Goal: Obtain resource: Download file/media

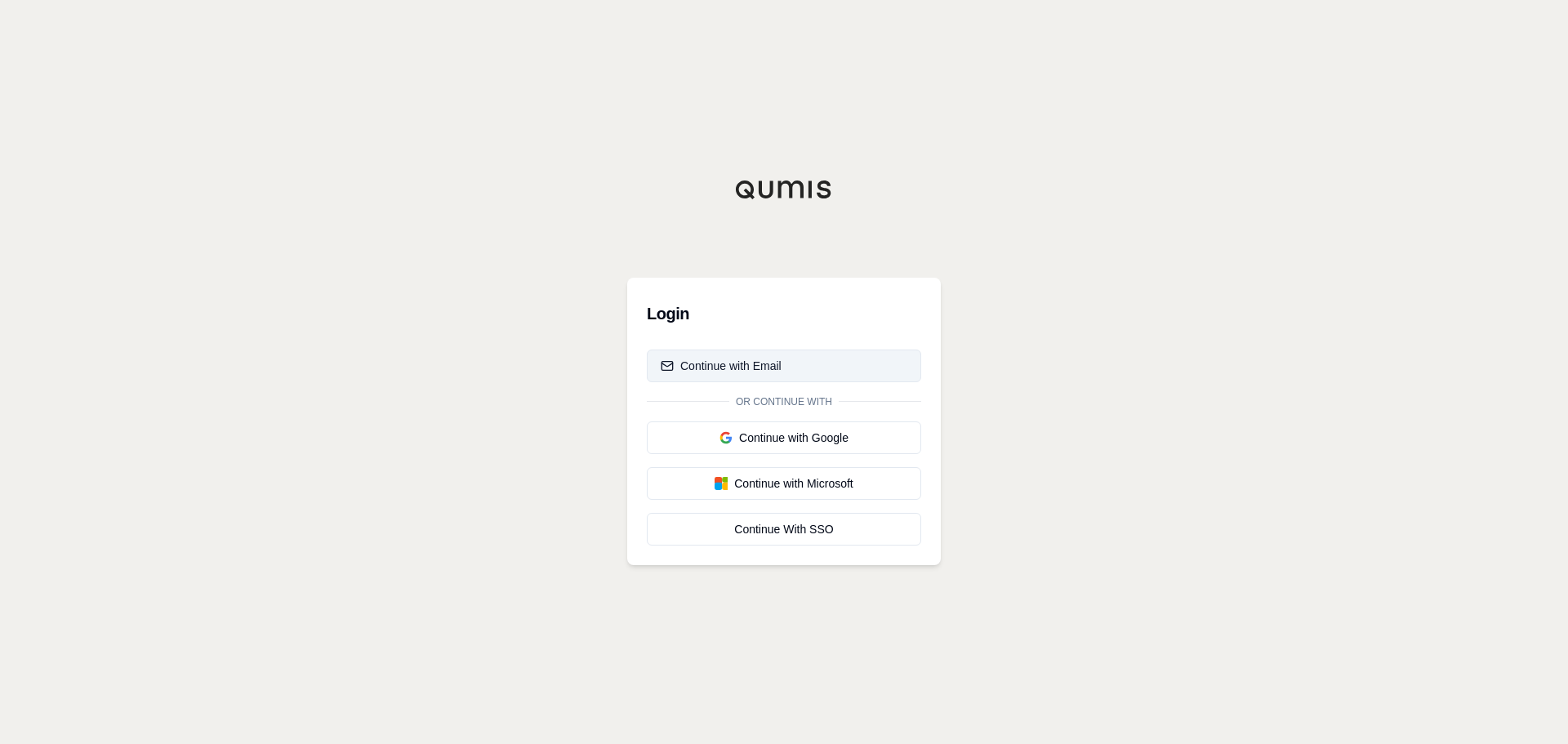
click at [733, 368] on div "Continue with Email" at bounding box center [721, 365] width 121 height 16
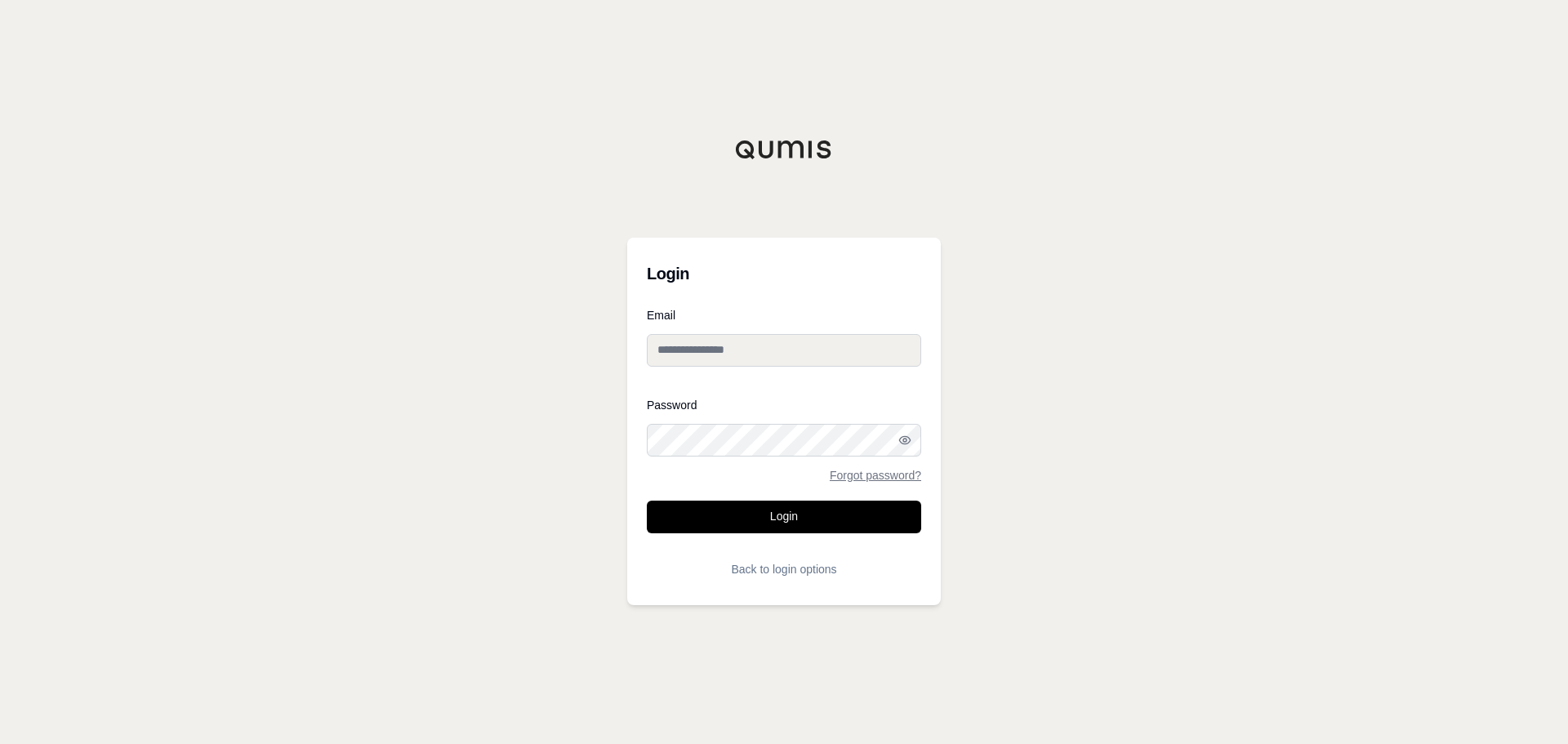
type input "**********"
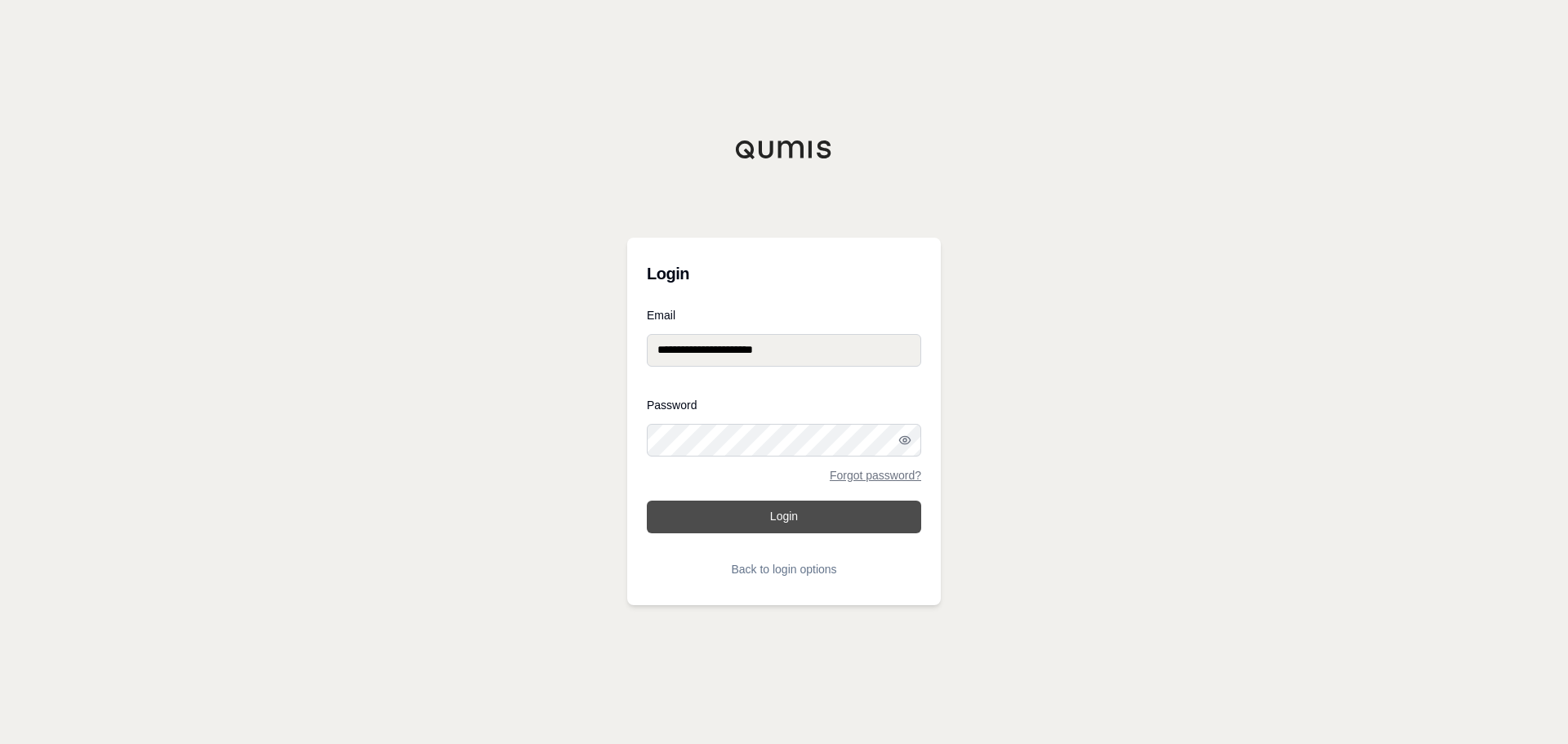
click at [763, 516] on button "Login" at bounding box center [783, 516] width 274 height 33
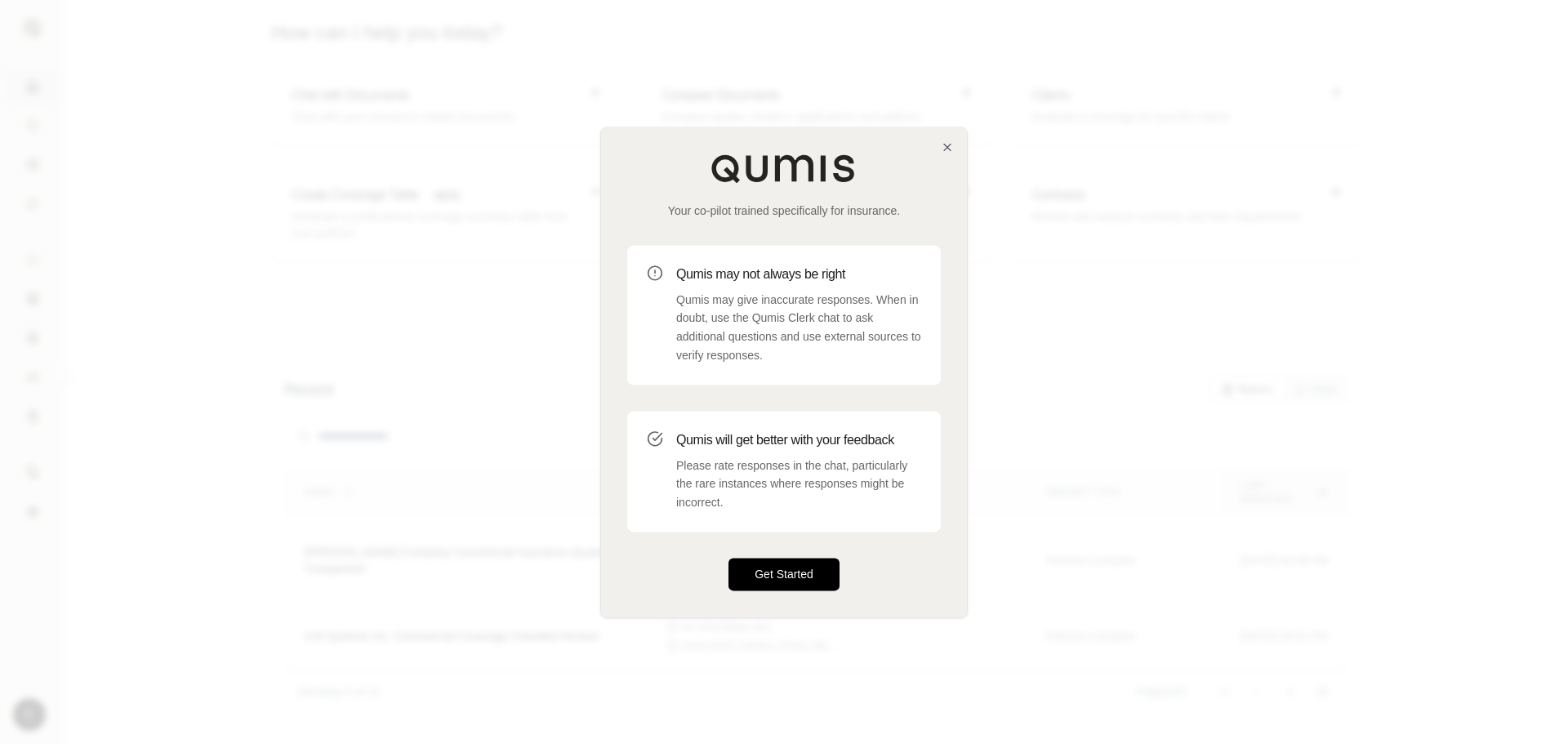
drag, startPoint x: 803, startPoint y: 576, endPoint x: 793, endPoint y: 566, distance: 14.1
click at [802, 575] on button "Get Started" at bounding box center [784, 574] width 111 height 33
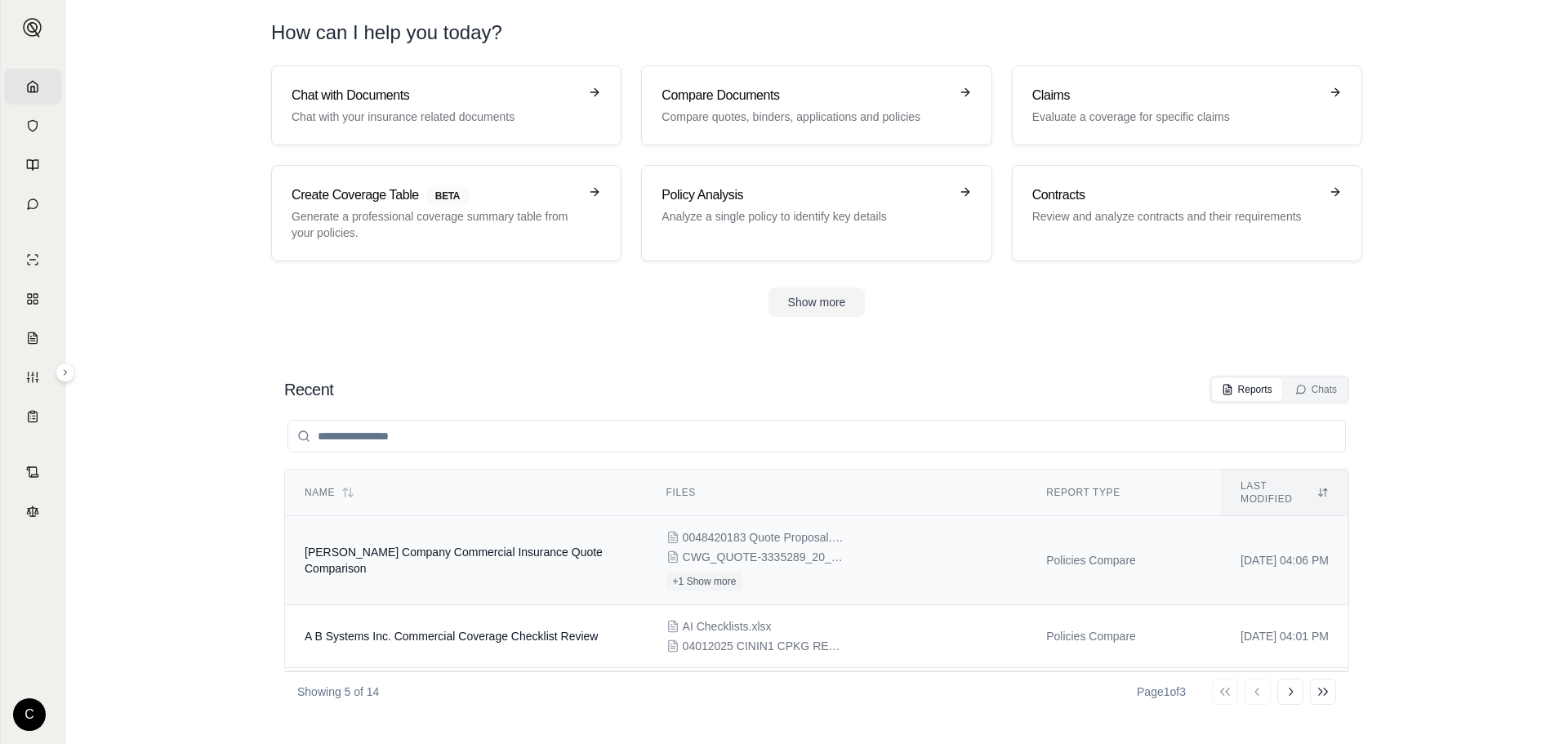
click at [462, 545] on span "[PERSON_NAME] Company Commercial Insurance Quote Comparison" at bounding box center [453, 559] width 298 height 30
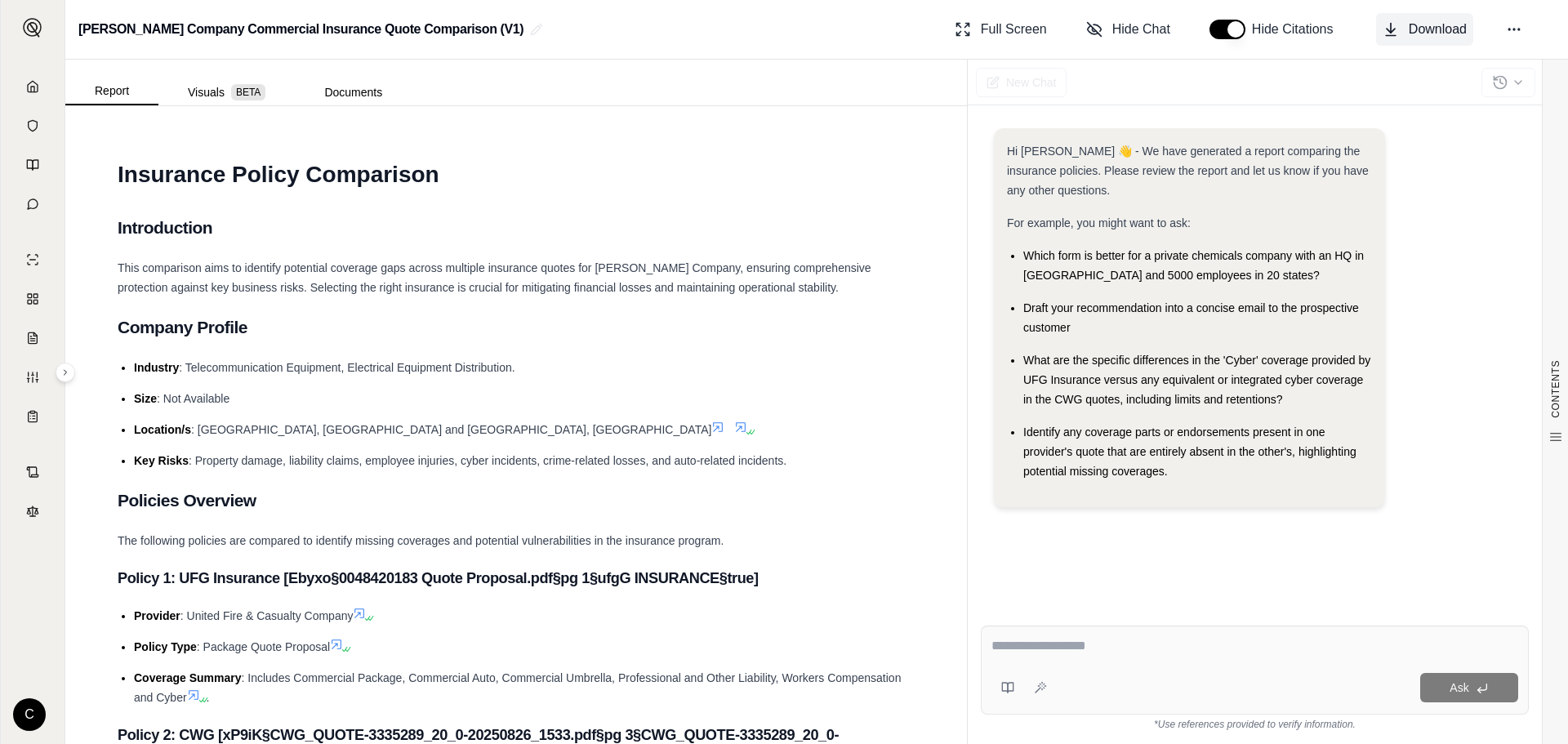
click at [1446, 26] on span "Download" at bounding box center [1437, 29] width 58 height 19
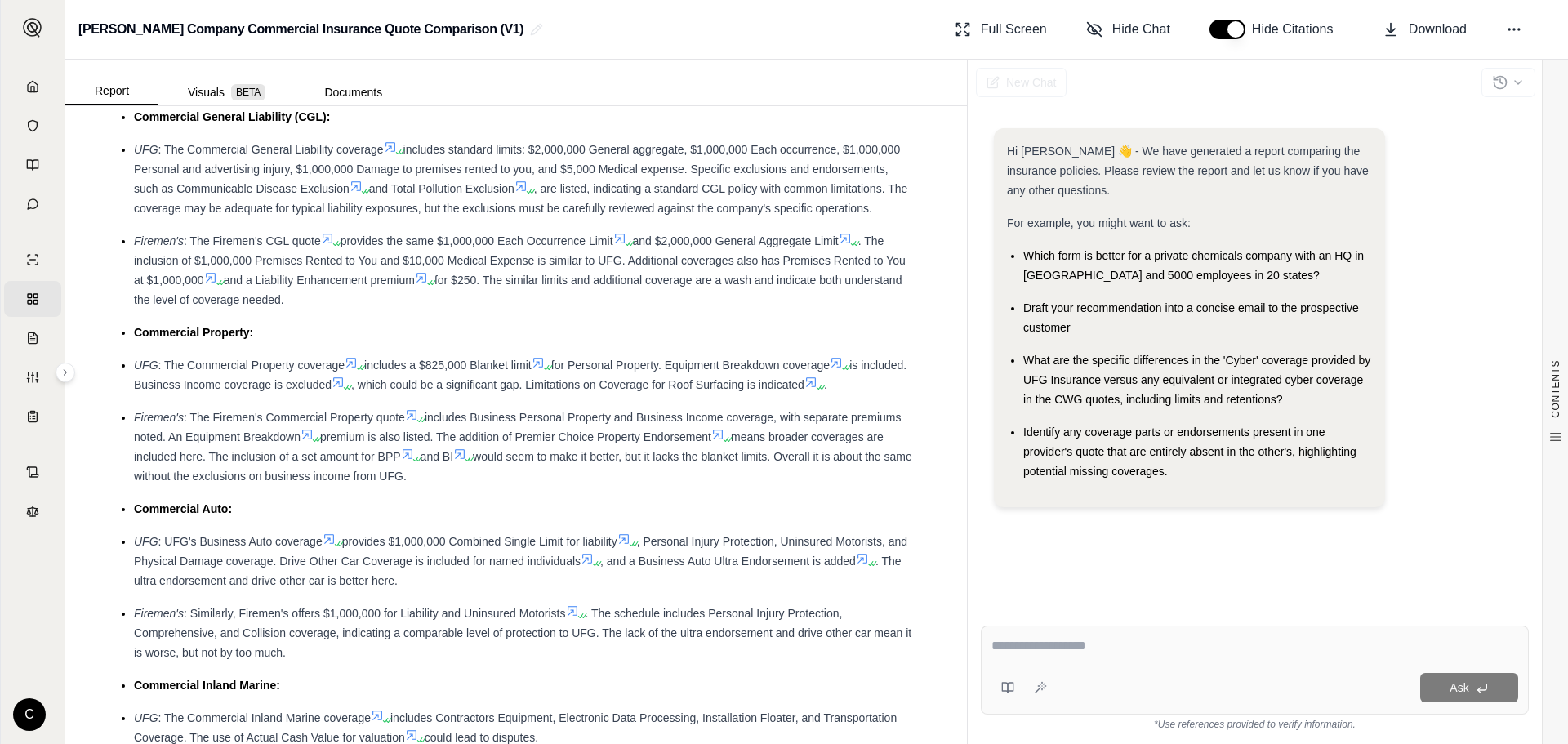
scroll to position [2204, 0]
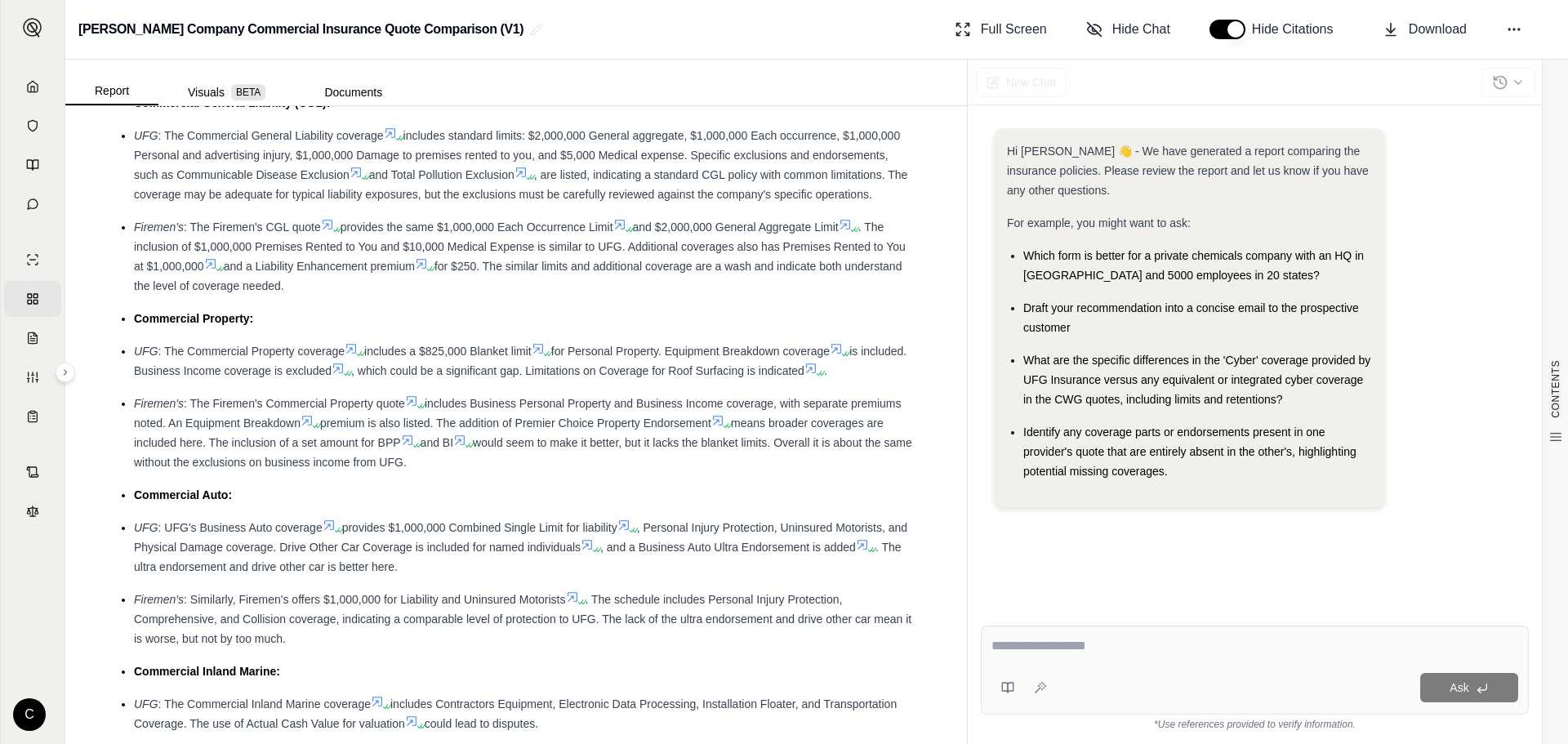
click at [344, 364] on icon at bounding box center [338, 368] width 13 height 13
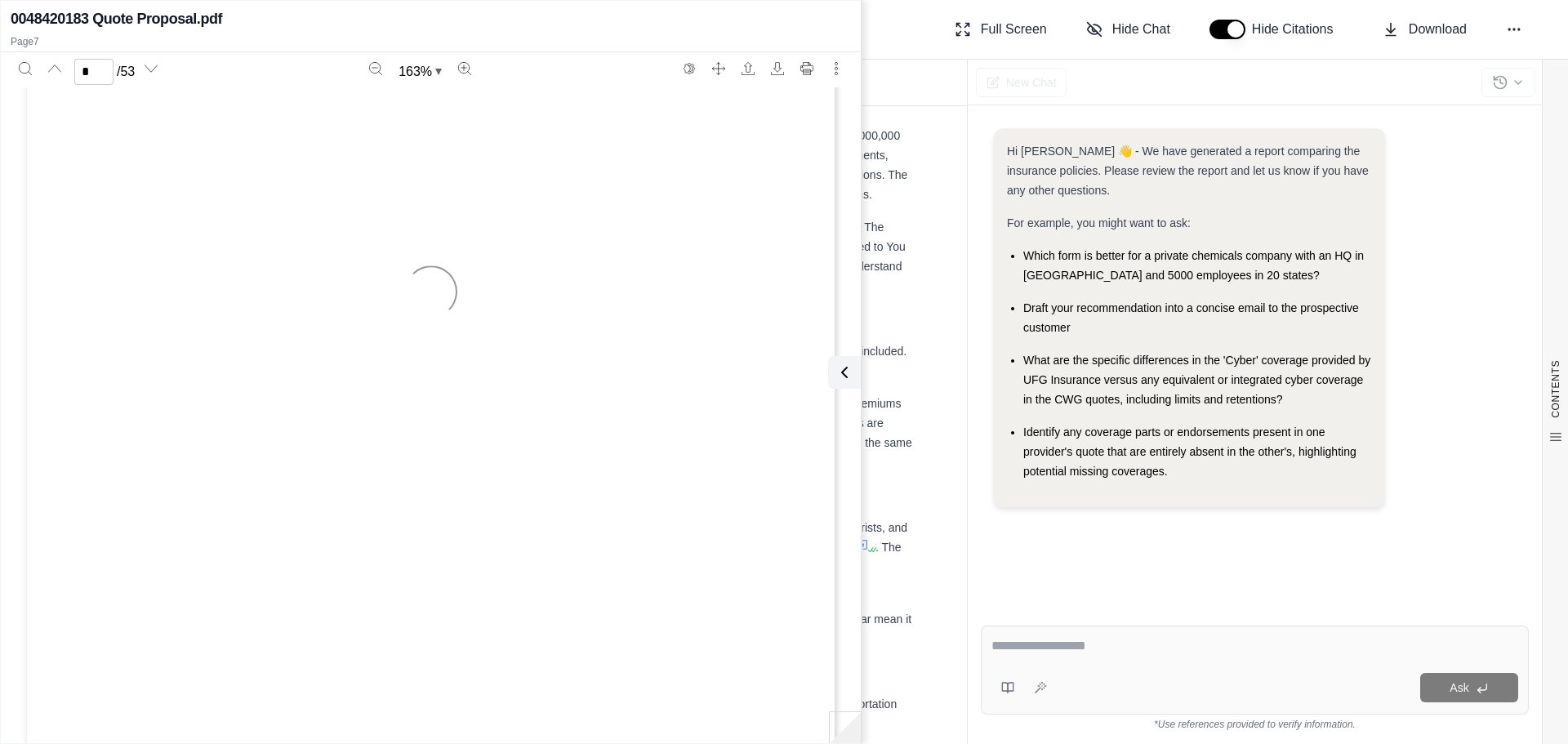
type input "*"
click at [905, 19] on div "[PERSON_NAME] Company Commercial Insurance Quote Comparison (V1) Full Screen Hi…" at bounding box center [816, 30] width 1503 height 60
